Goal: Task Accomplishment & Management: Use online tool/utility

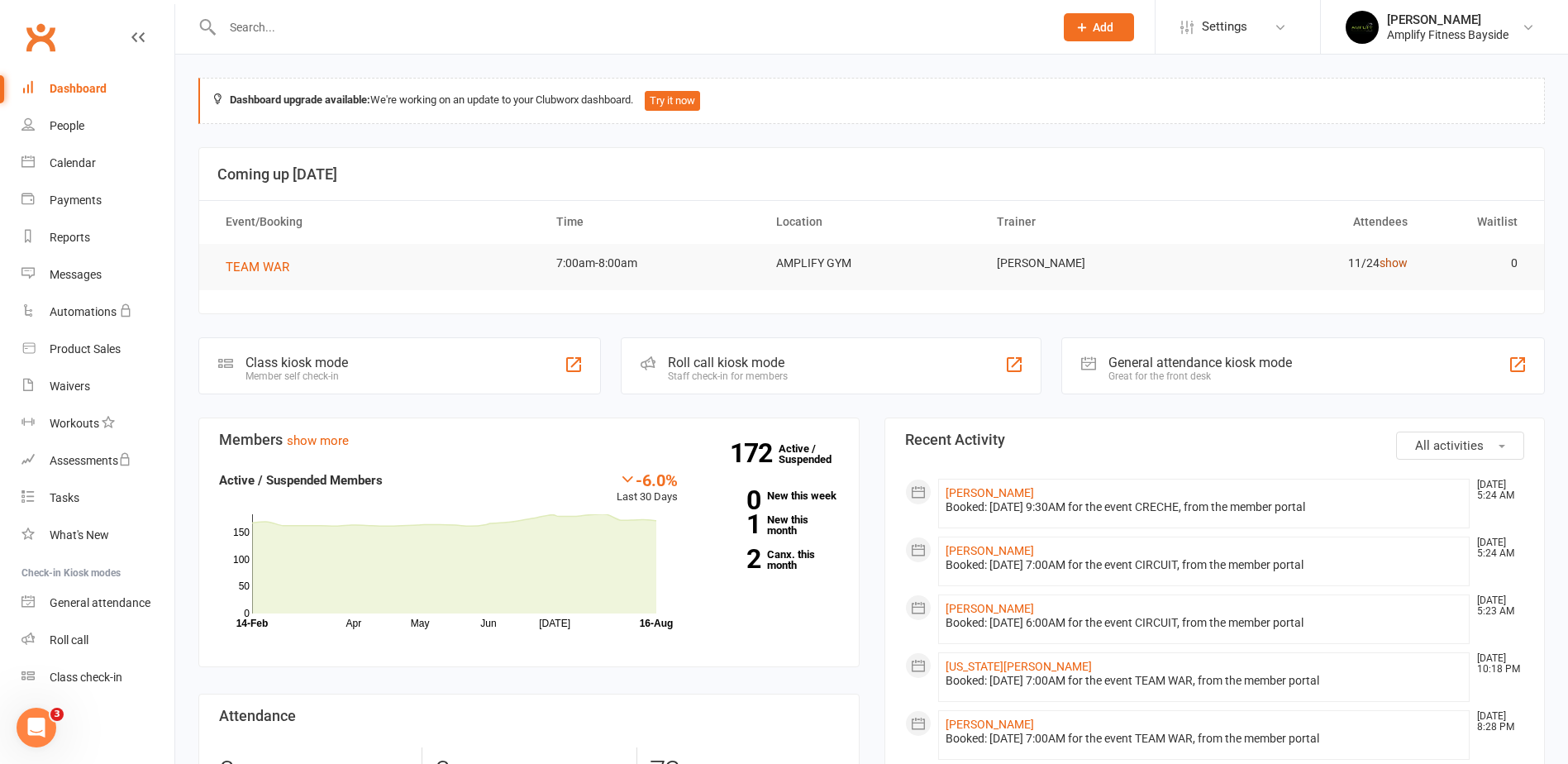
click at [1397, 259] on link "show" at bounding box center [1394, 263] width 28 height 14
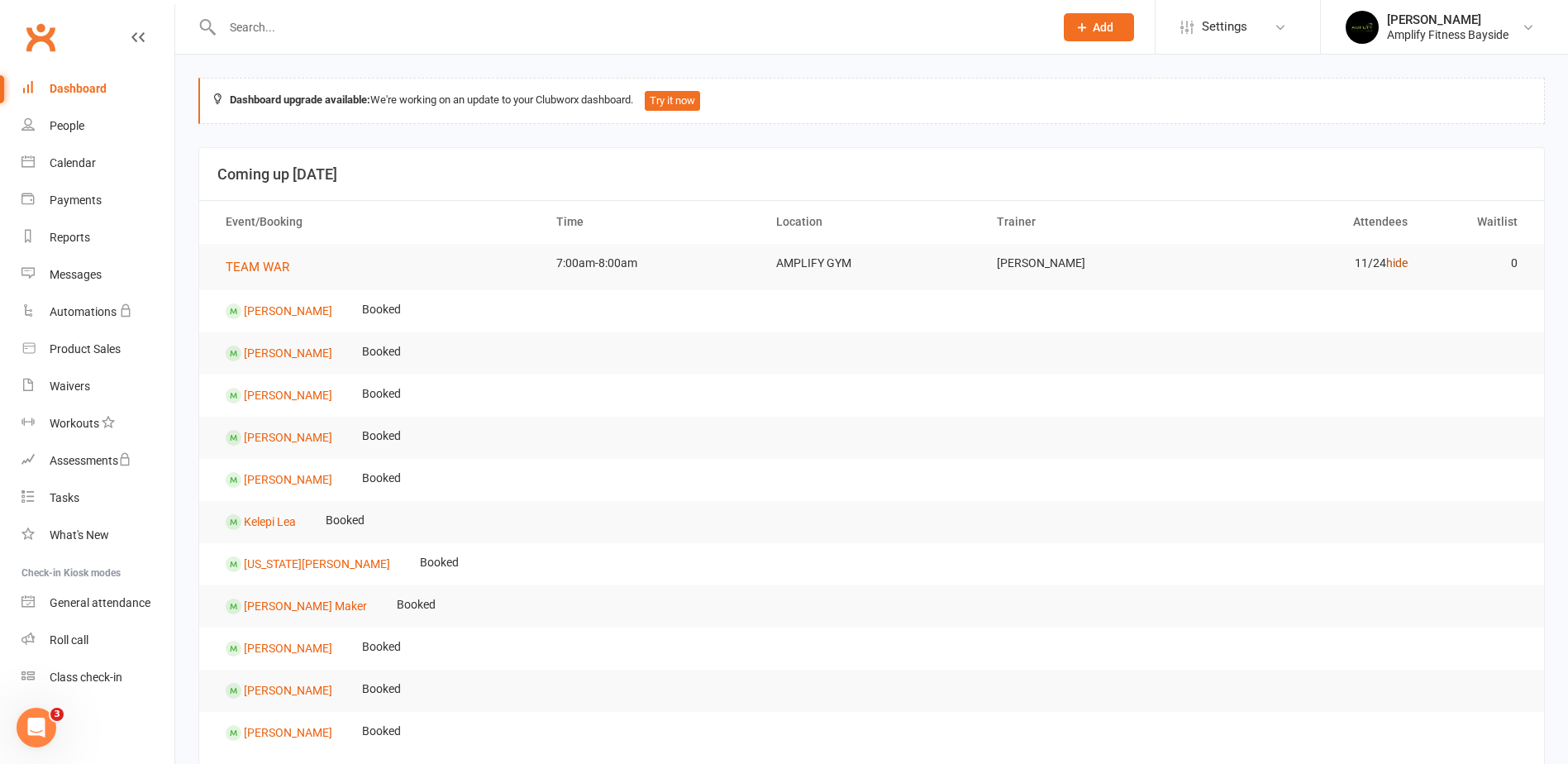
click at [1397, 259] on link "hide" at bounding box center [1397, 263] width 21 height 14
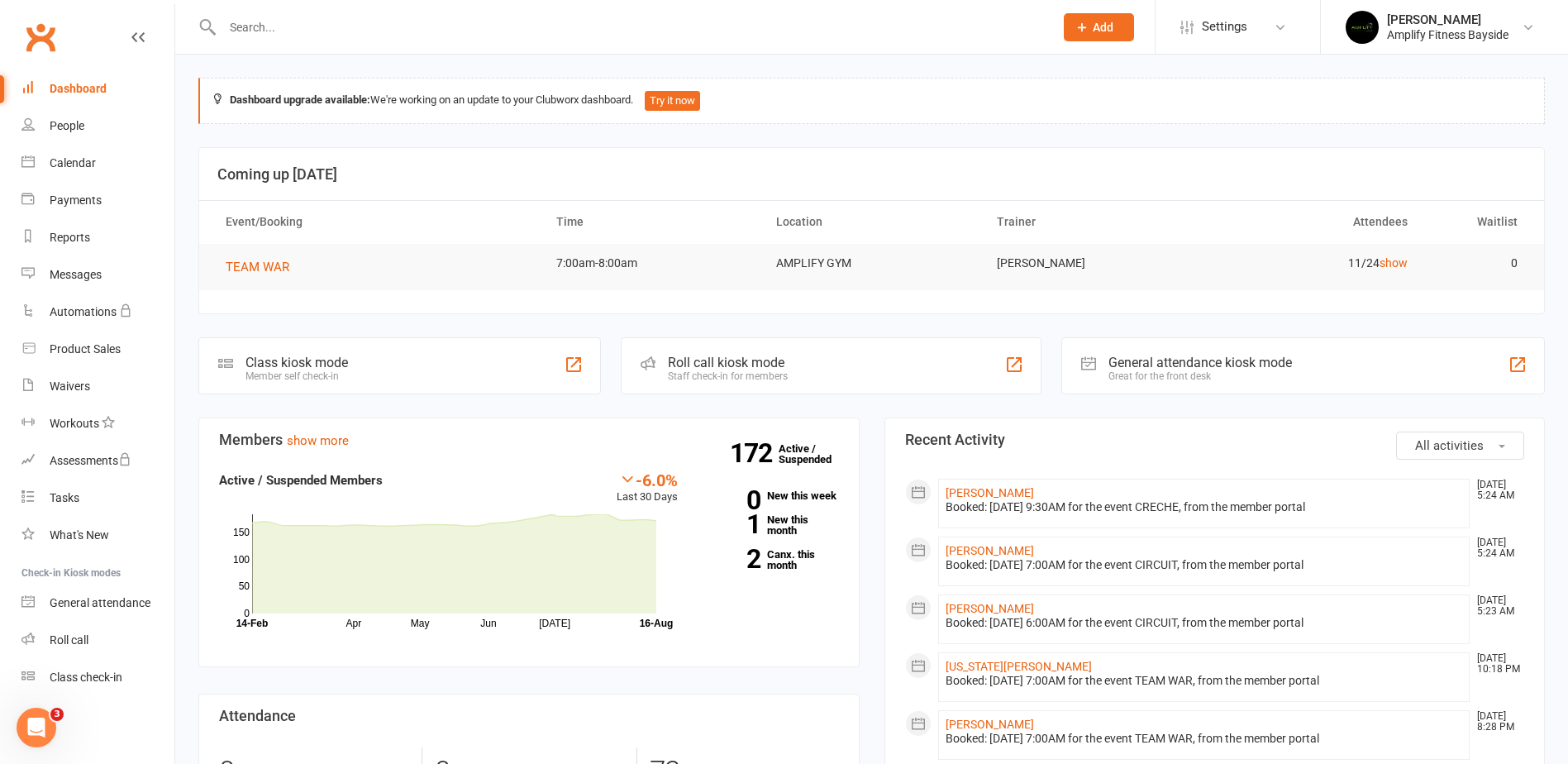
click at [277, 373] on div "Member self check-in" at bounding box center [297, 376] width 102 height 12
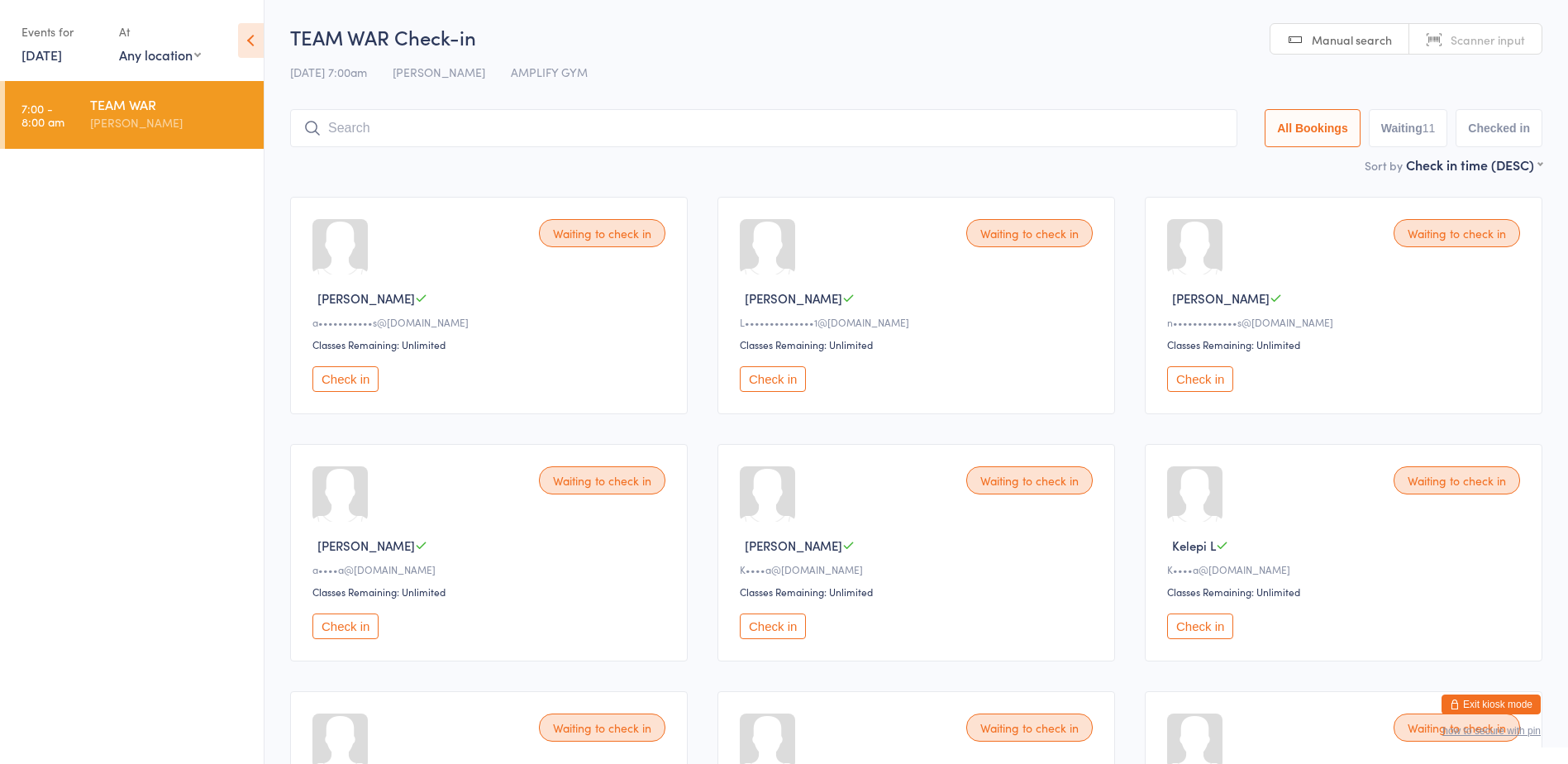
click at [1191, 373] on button "Check in" at bounding box center [1200, 379] width 66 height 26
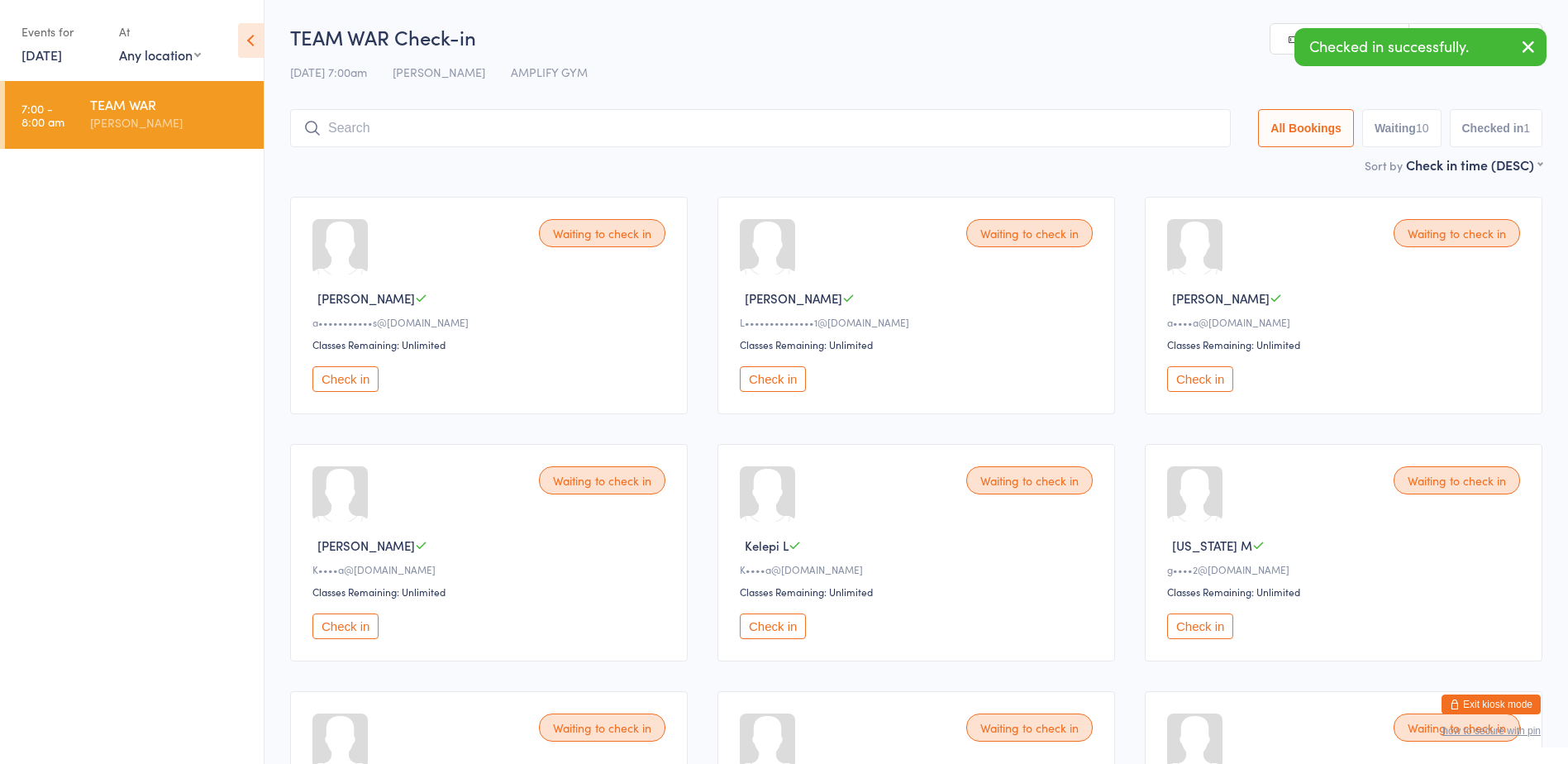
click at [1184, 379] on button "Check in" at bounding box center [1200, 379] width 66 height 26
click at [773, 624] on button "Check in" at bounding box center [773, 626] width 66 height 26
click at [1211, 628] on button "Check in" at bounding box center [1200, 626] width 66 height 26
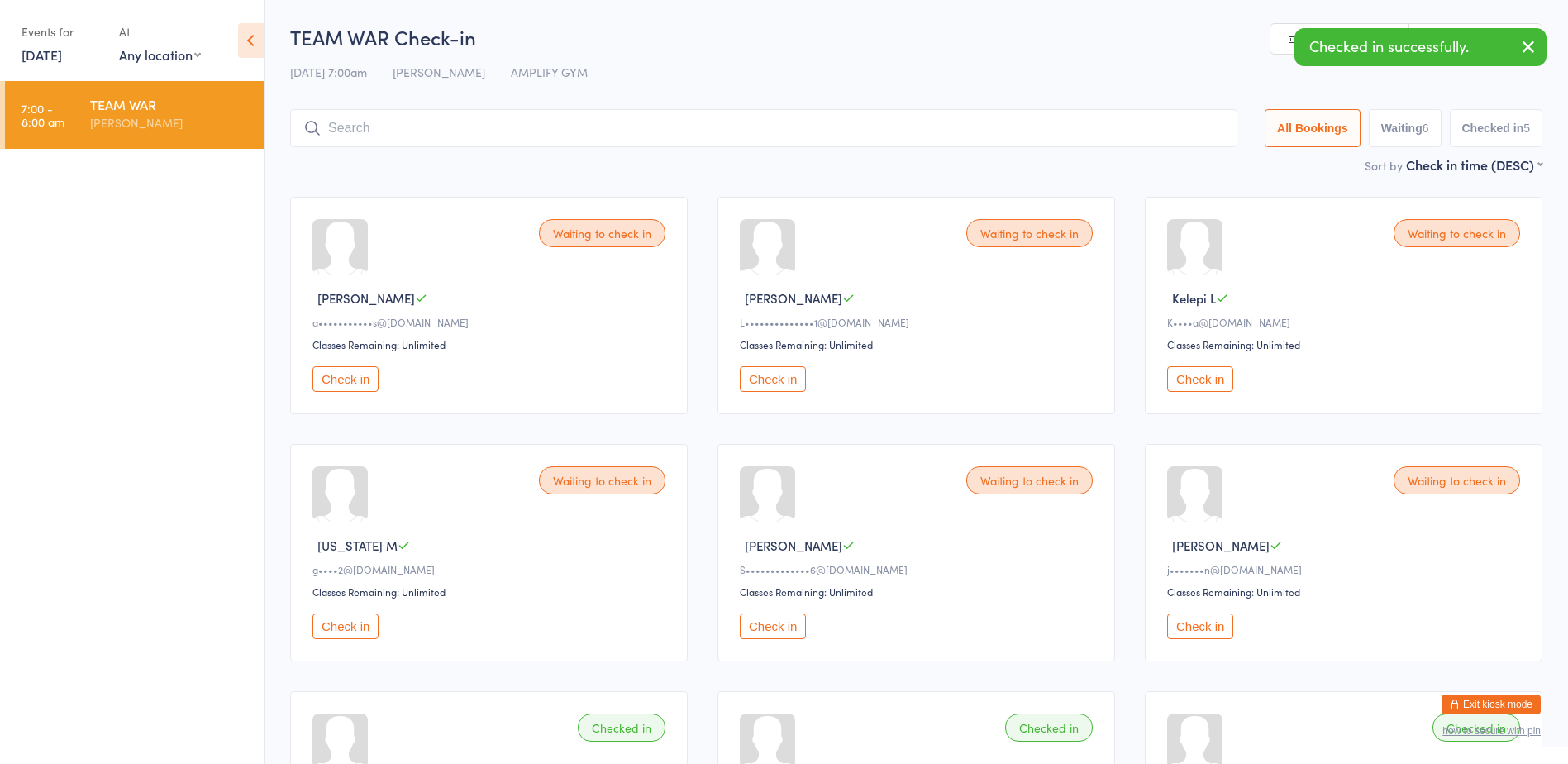
click at [1210, 628] on button "Check in" at bounding box center [1200, 626] width 66 height 26
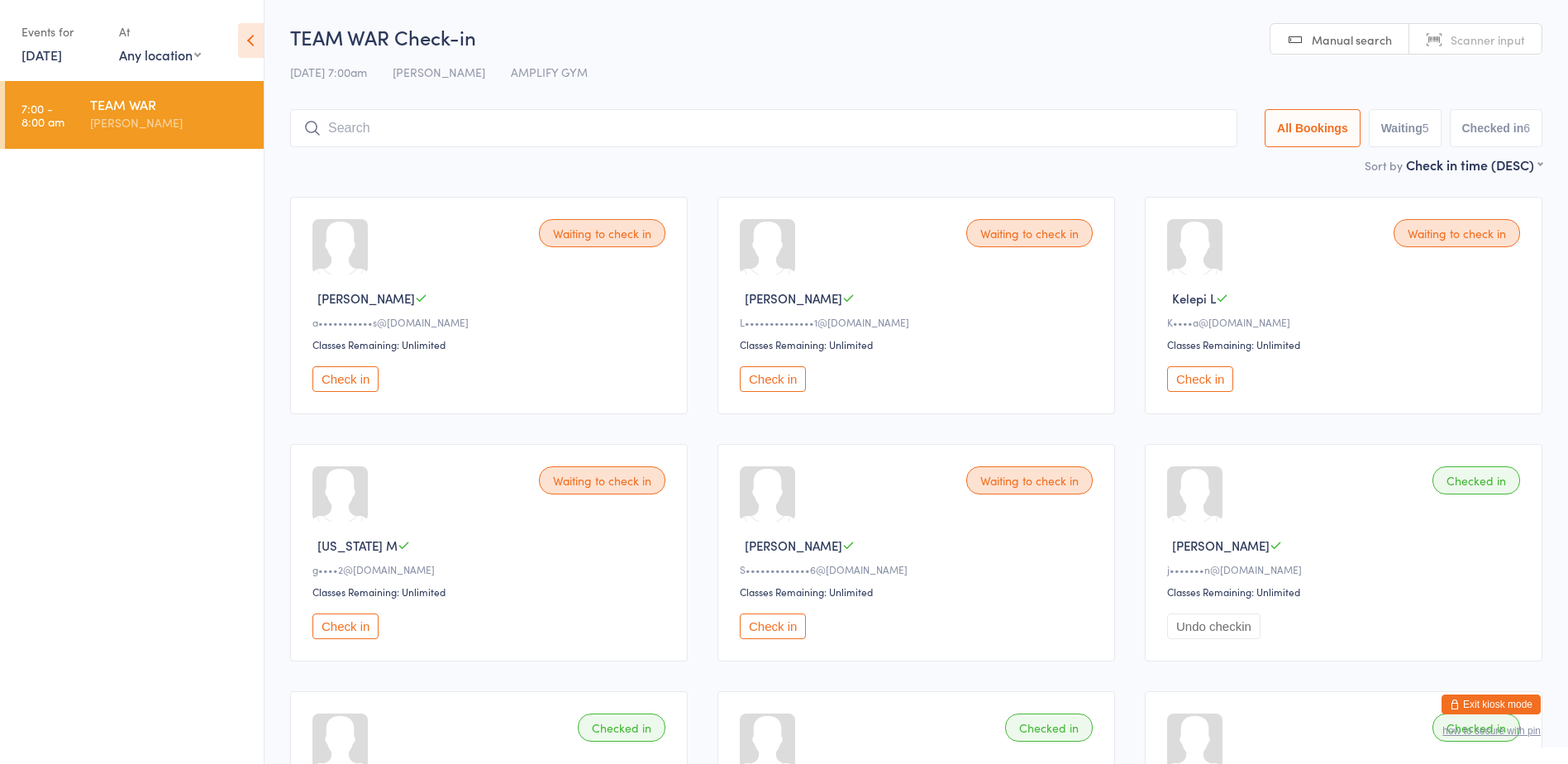
click at [383, 126] on input "search" at bounding box center [764, 128] width 948 height 38
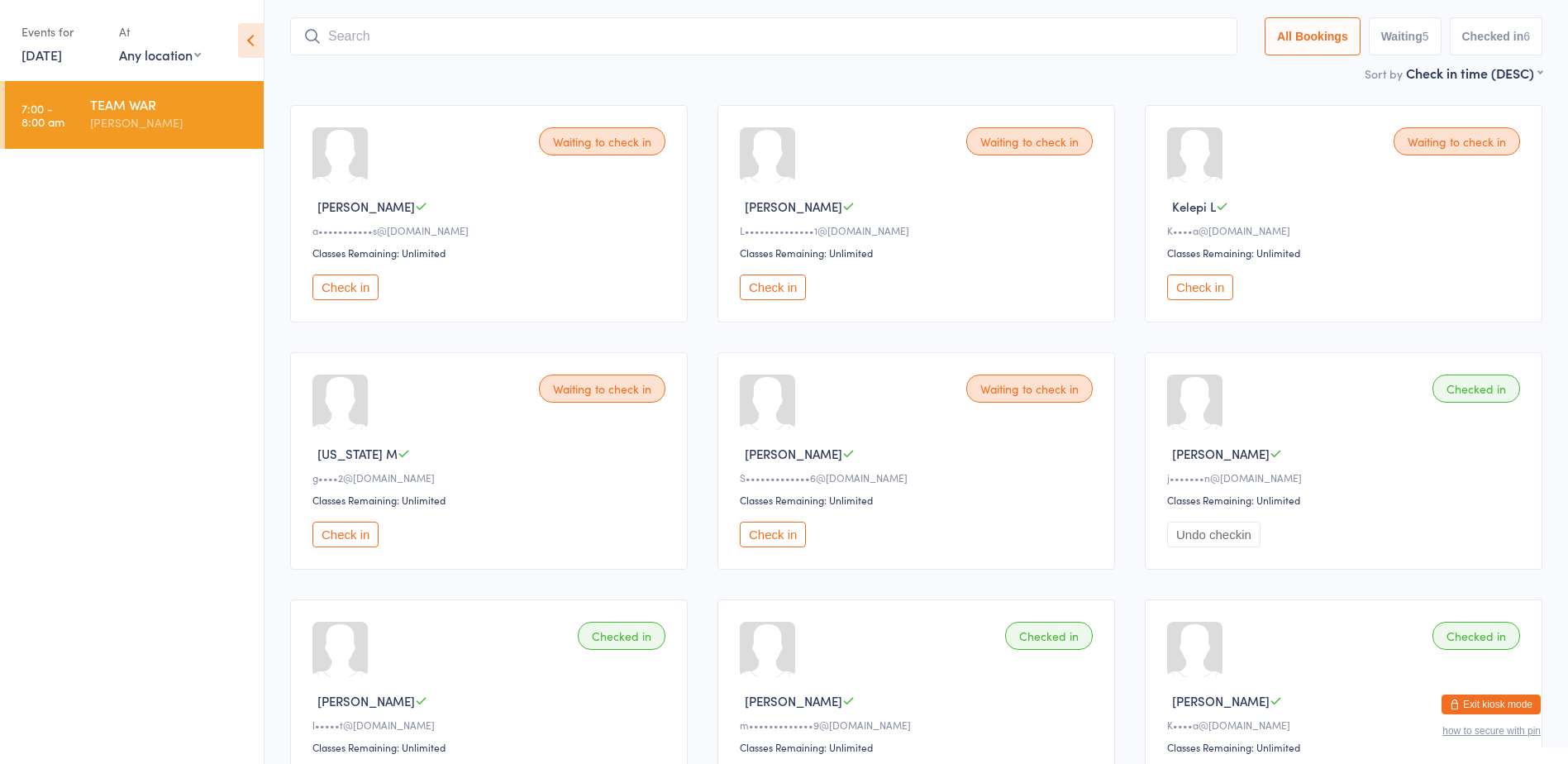
scroll to position [109, 0]
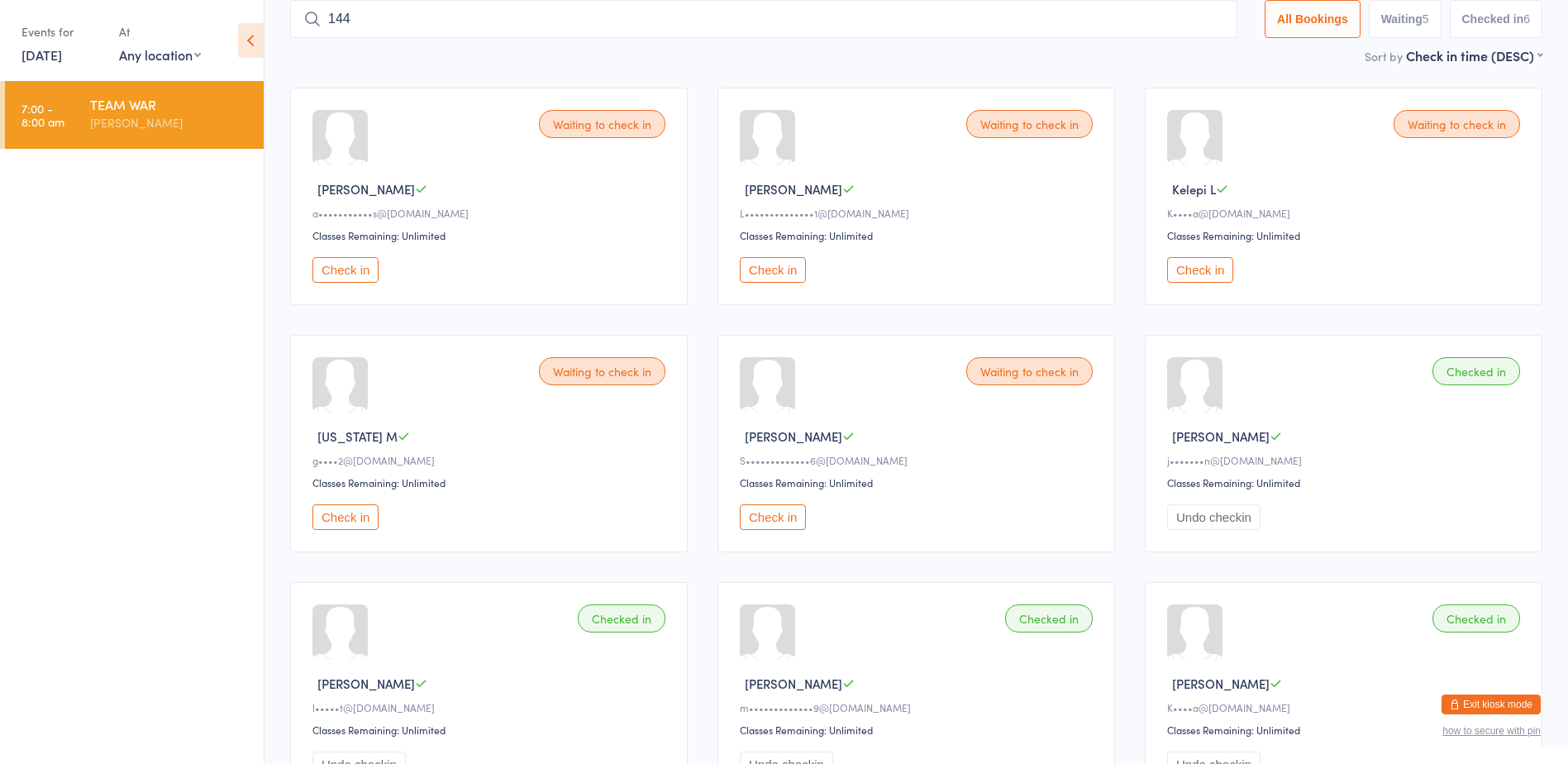
type input "1445"
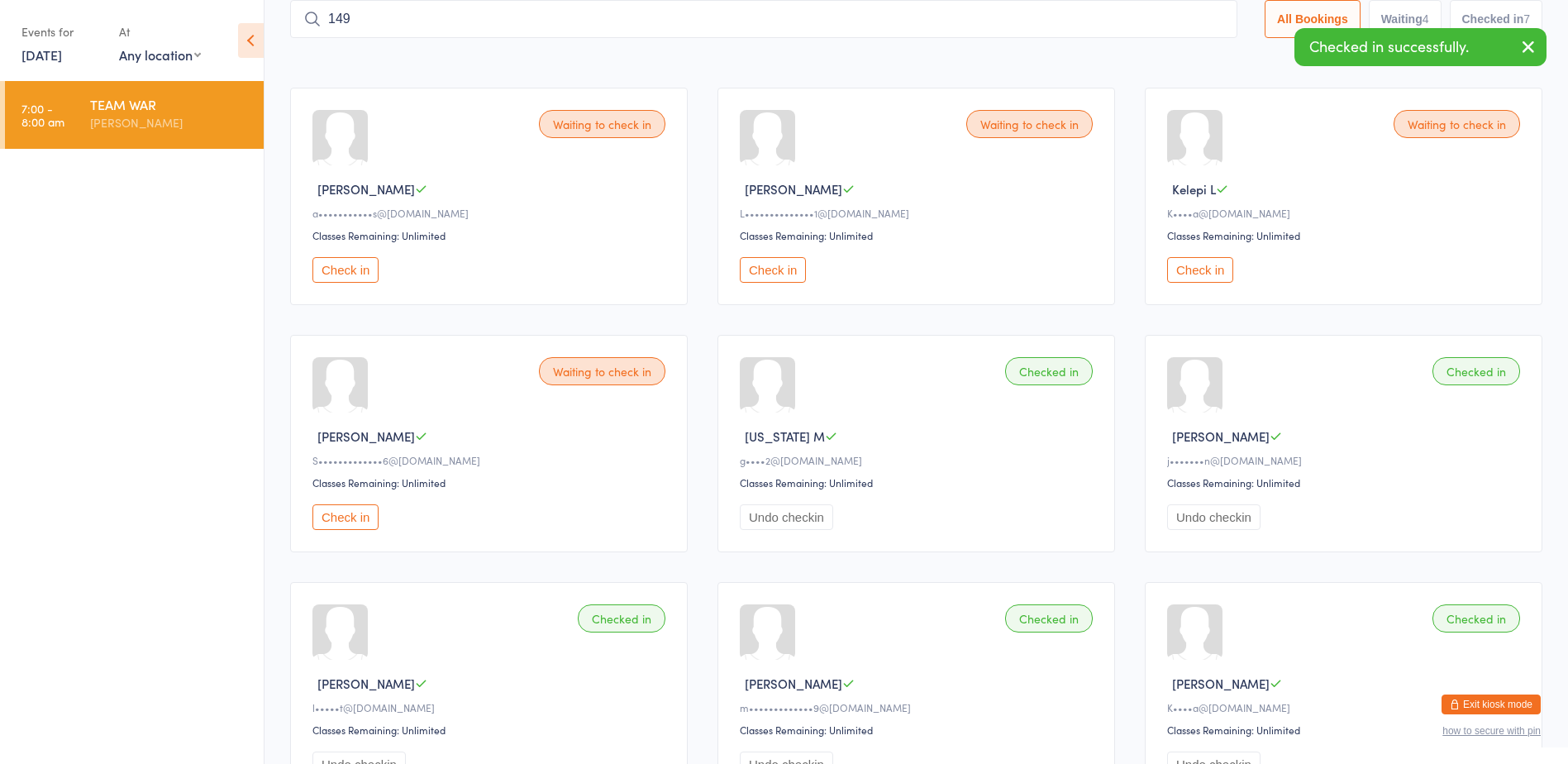
type input "1490"
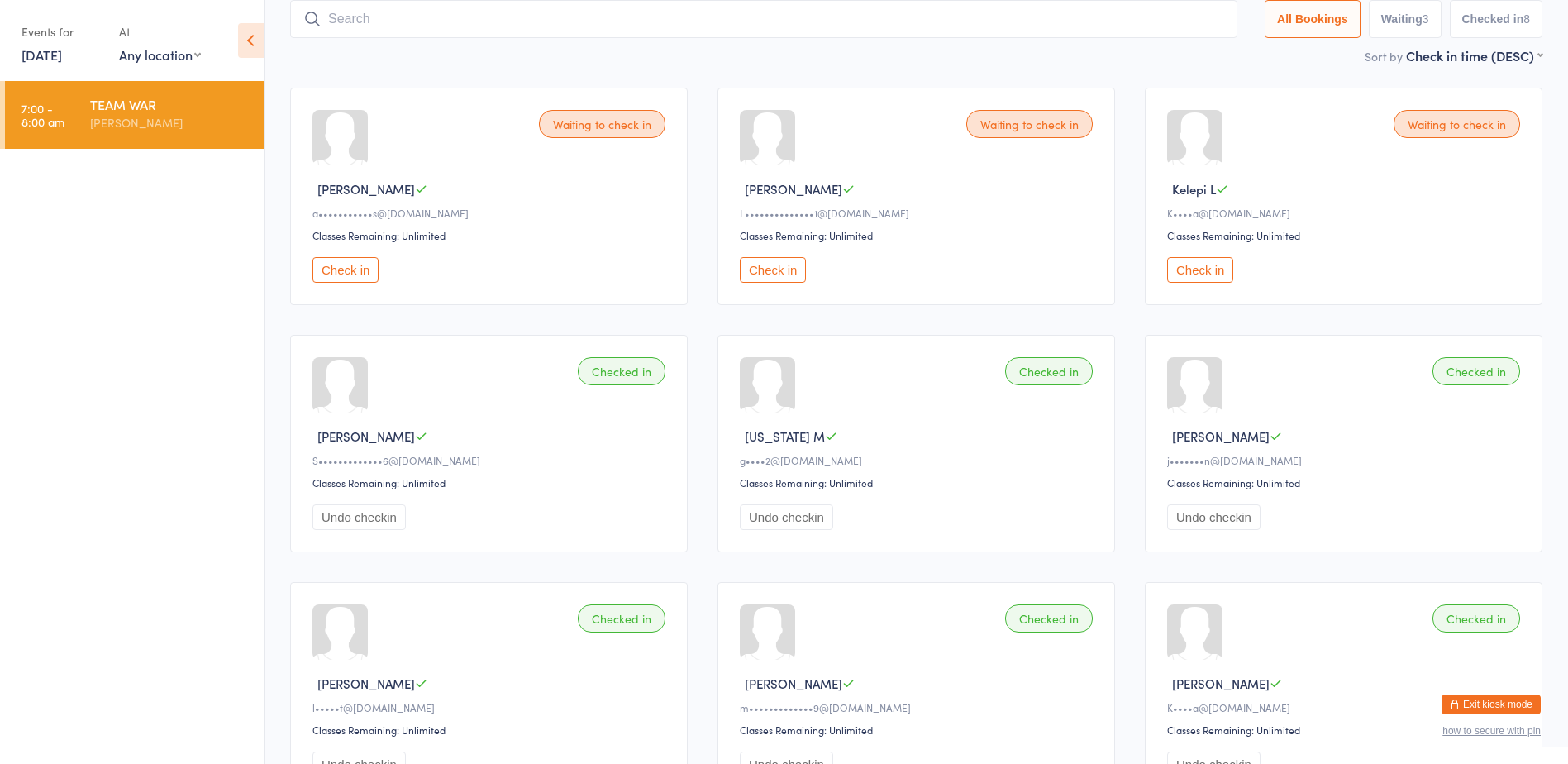
click at [784, 271] on button "Check in" at bounding box center [773, 270] width 66 height 26
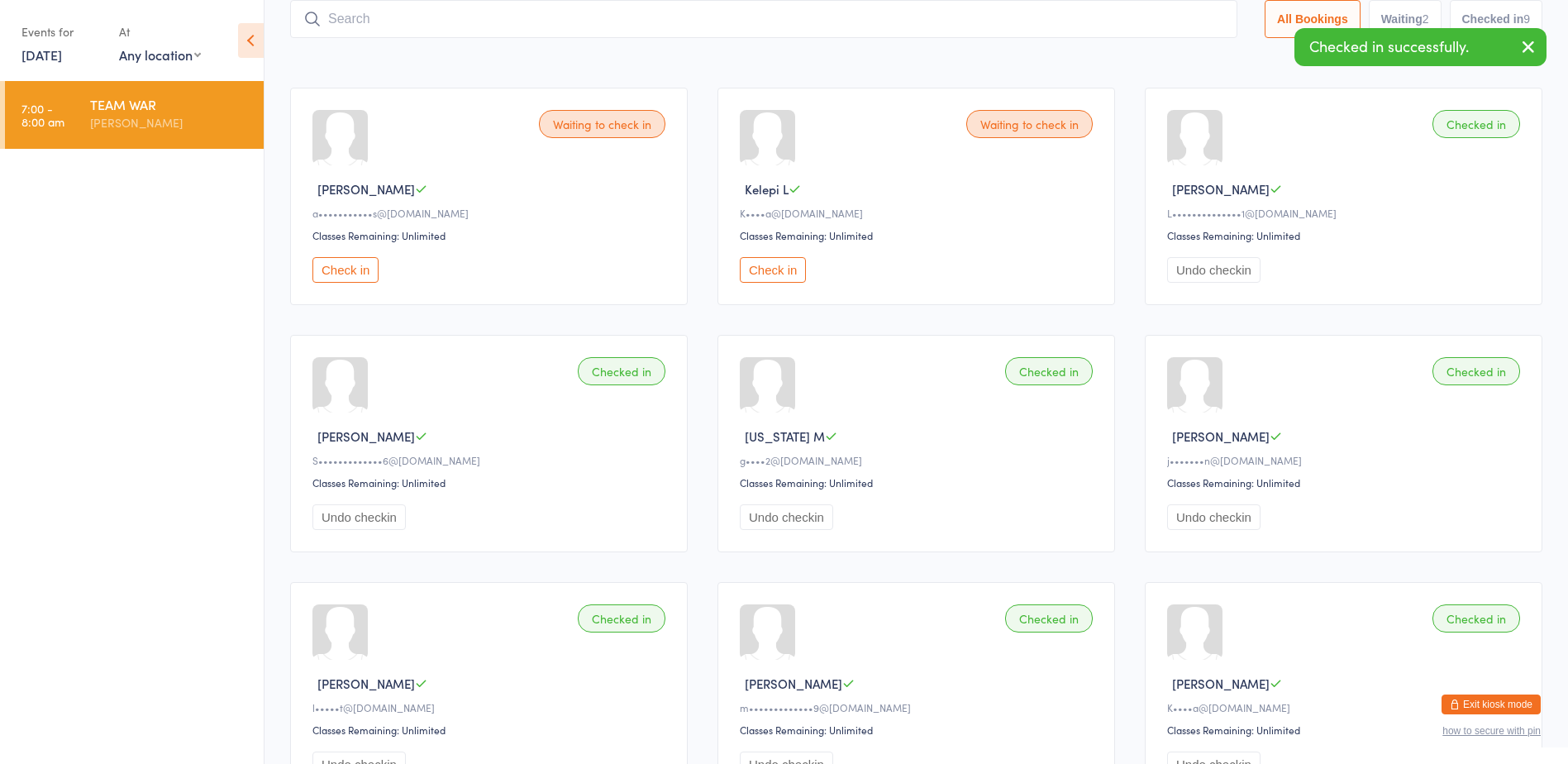
click at [269, 21] on ui-view "TEAM WAR Check-in 16 Aug 7:00am Rachael Christensen AMPLIFY GYM Manual search S…" at bounding box center [916, 487] width 1303 height 1148
